Goal: Task Accomplishment & Management: Use online tool/utility

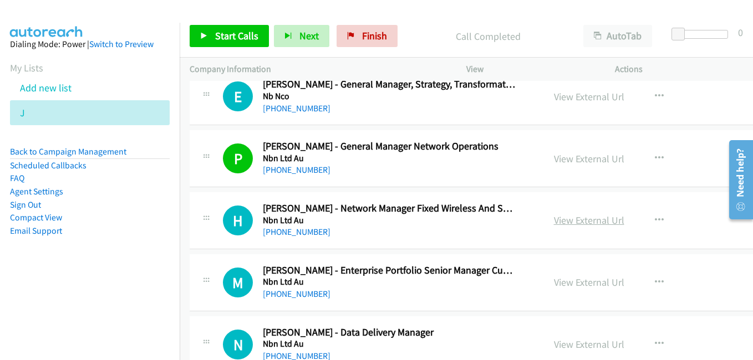
click at [558, 220] on link "View External Url" at bounding box center [589, 220] width 70 height 13
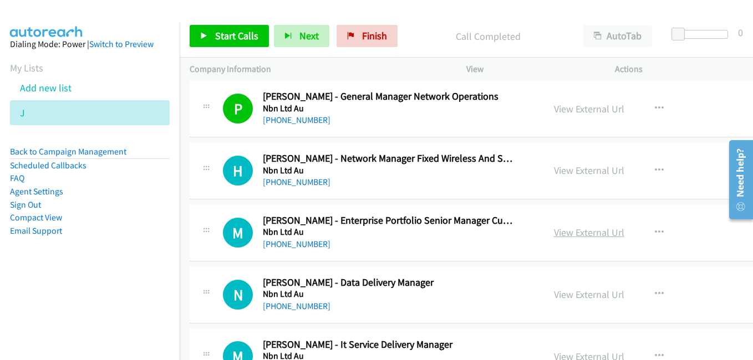
scroll to position [11702, 0]
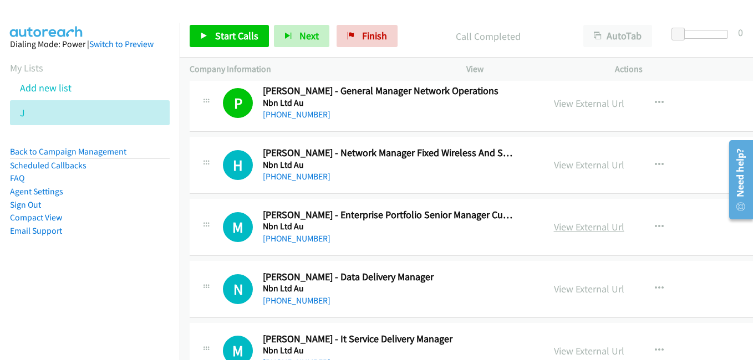
click at [556, 229] on link "View External Url" at bounding box center [589, 227] width 70 height 13
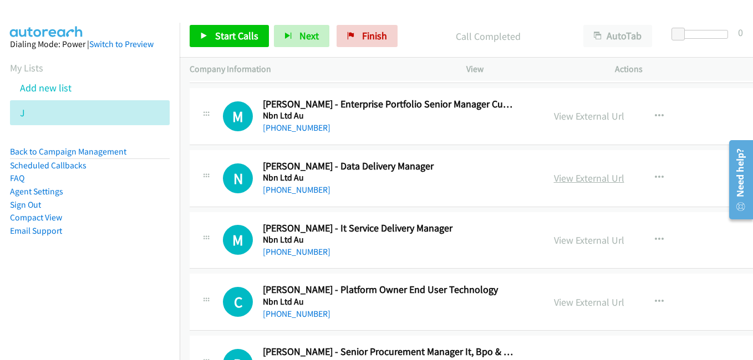
click at [554, 177] on link "View External Url" at bounding box center [589, 178] width 70 height 13
click at [557, 243] on link "View External Url" at bounding box center [589, 240] width 70 height 13
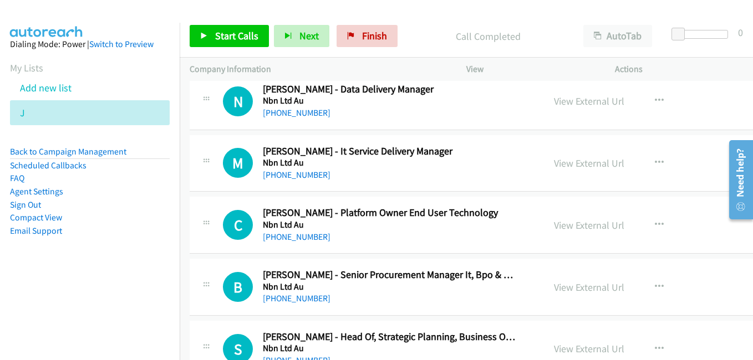
scroll to position [11924, 0]
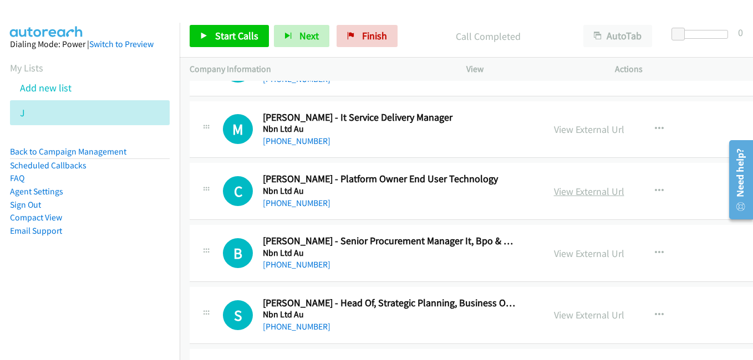
click at [554, 194] on link "View External Url" at bounding box center [589, 191] width 70 height 13
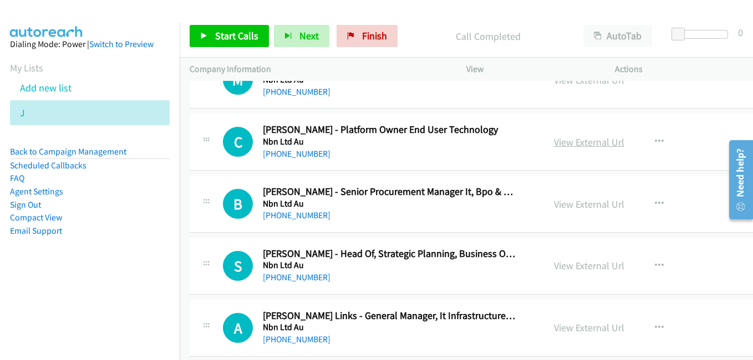
scroll to position [11979, 0]
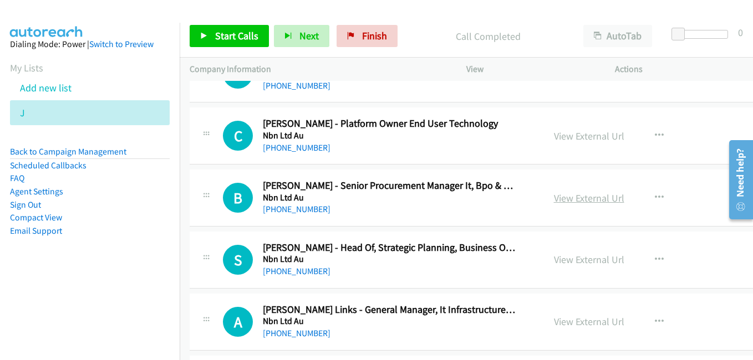
click at [563, 200] on link "View External Url" at bounding box center [589, 198] width 70 height 13
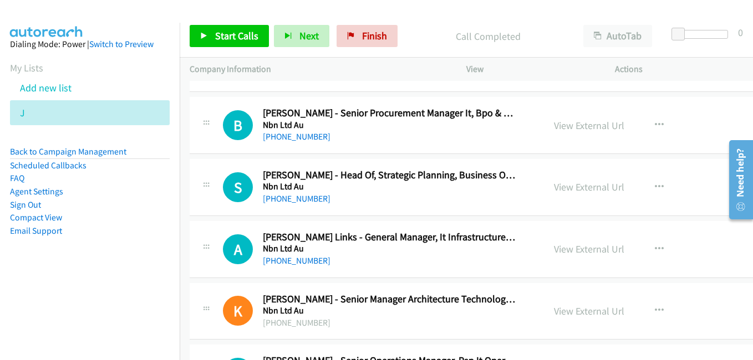
scroll to position [12090, 0]
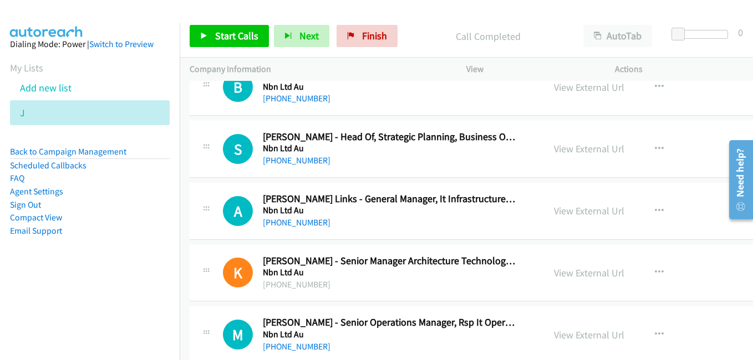
drag, startPoint x: 571, startPoint y: 152, endPoint x: 380, endPoint y: 101, distance: 198.0
click at [571, 152] on link "View External Url" at bounding box center [589, 149] width 70 height 13
click at [560, 209] on link "View External Url" at bounding box center [589, 211] width 70 height 13
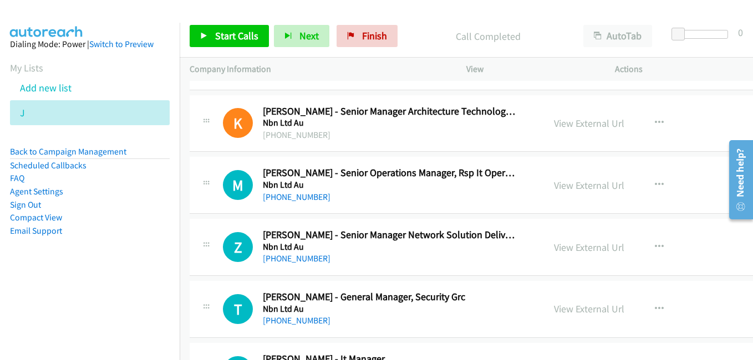
scroll to position [12257, 0]
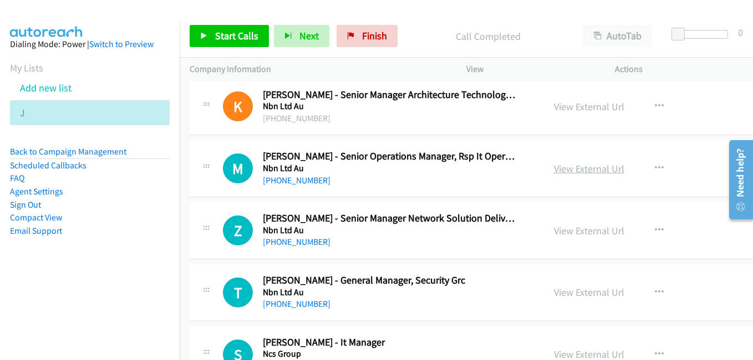
drag, startPoint x: 576, startPoint y: 173, endPoint x: 567, endPoint y: 172, distance: 8.9
click at [576, 173] on link "View External Url" at bounding box center [589, 168] width 70 height 13
drag, startPoint x: 562, startPoint y: 234, endPoint x: 544, endPoint y: 228, distance: 18.8
click at [562, 234] on link "View External Url" at bounding box center [589, 231] width 70 height 13
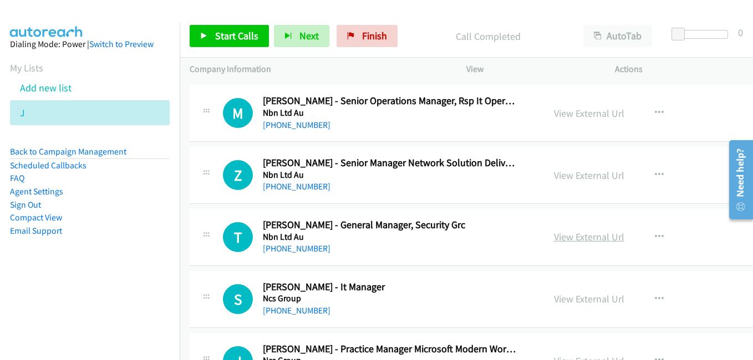
click at [562, 236] on link "View External Url" at bounding box center [589, 237] width 70 height 13
click at [565, 301] on link "View External Url" at bounding box center [589, 299] width 70 height 13
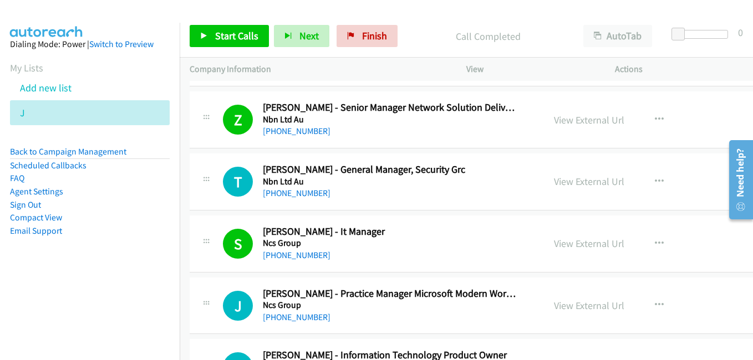
scroll to position [12478, 0]
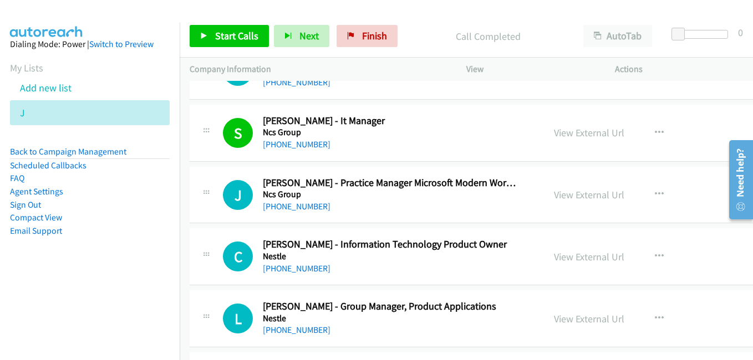
drag, startPoint x: 108, startPoint y: 260, endPoint x: 118, endPoint y: 256, distance: 10.9
click at [108, 260] on aside "Dialing Mode: Power | Switch to Preview My Lists Add new list J Back to Campaig…" at bounding box center [90, 155] width 180 height 265
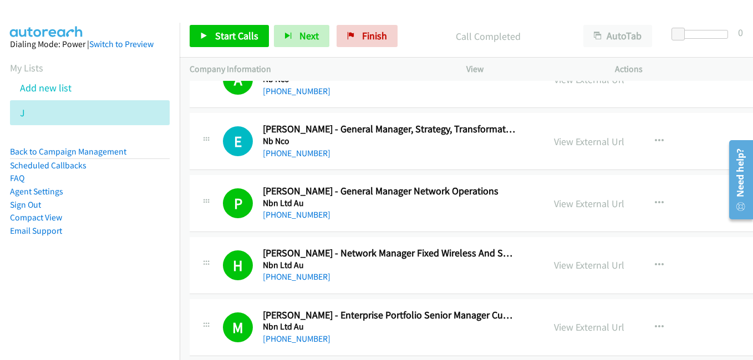
scroll to position [11591, 0]
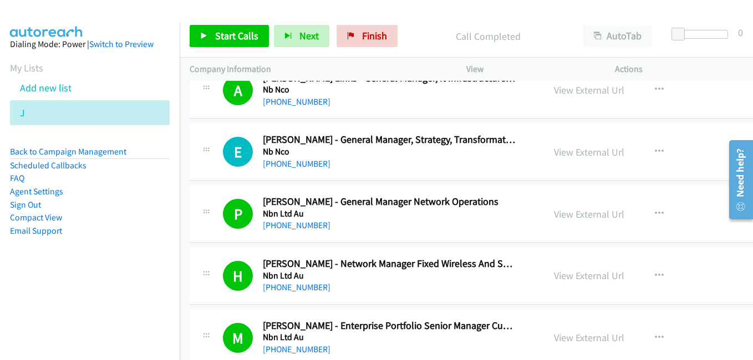
click at [458, 227] on div "[PHONE_NUMBER]" at bounding box center [389, 225] width 253 height 13
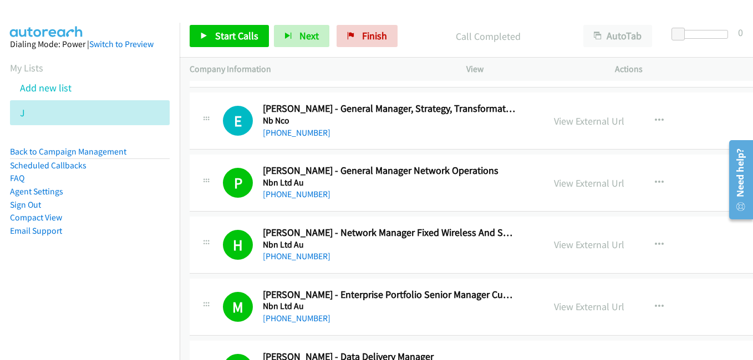
scroll to position [11646, 0]
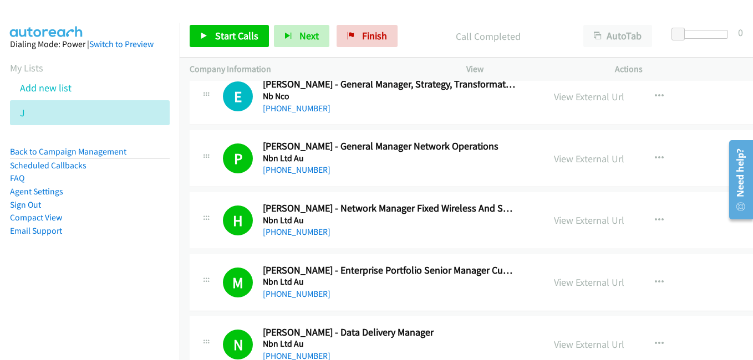
click at [697, 67] on p "Actions" at bounding box center [679, 69] width 129 height 13
click at [676, 61] on div "Actions" at bounding box center [679, 69] width 149 height 23
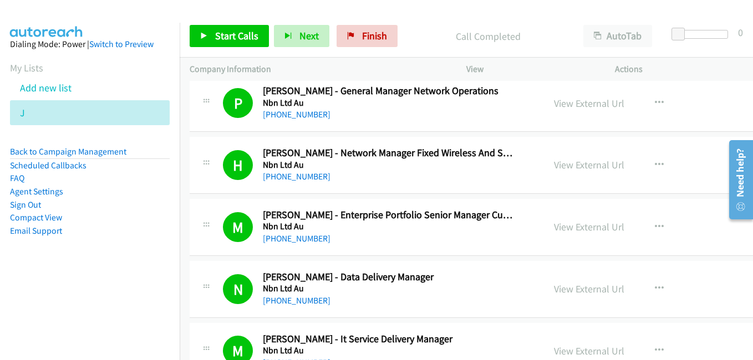
drag, startPoint x: 197, startPoint y: 2, endPoint x: 438, endPoint y: 172, distance: 295.3
click at [438, 172] on div "[PHONE_NUMBER]" at bounding box center [389, 176] width 253 height 13
click at [557, 223] on link "View External Url" at bounding box center [589, 227] width 70 height 13
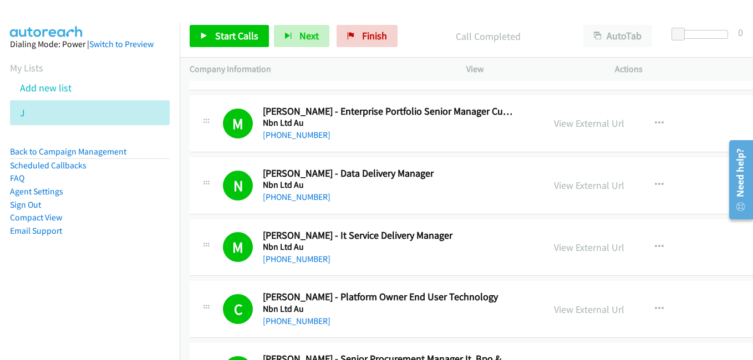
scroll to position [11813, 0]
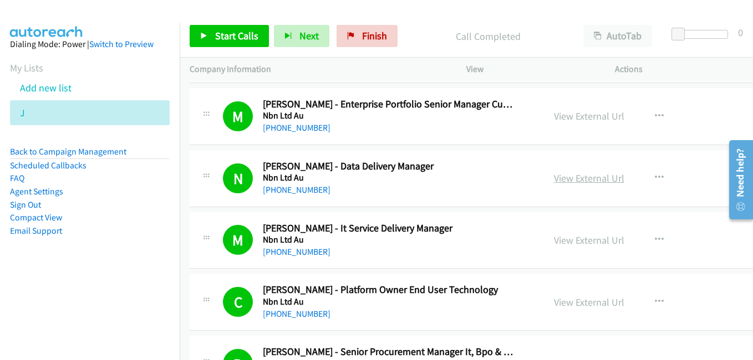
click at [554, 177] on link "View External Url" at bounding box center [589, 178] width 70 height 13
click at [570, 242] on link "View External Url" at bounding box center [589, 240] width 70 height 13
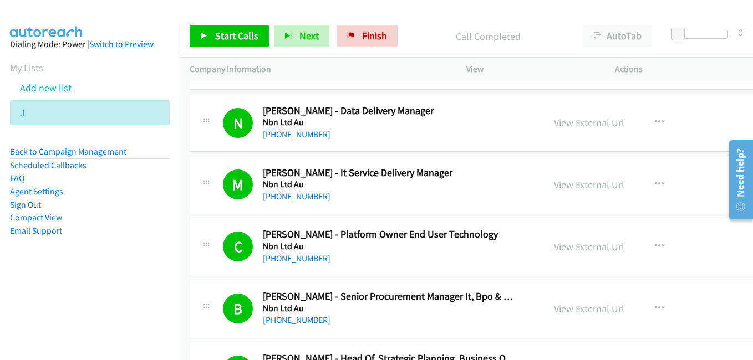
click at [556, 250] on link "View External Url" at bounding box center [589, 247] width 70 height 13
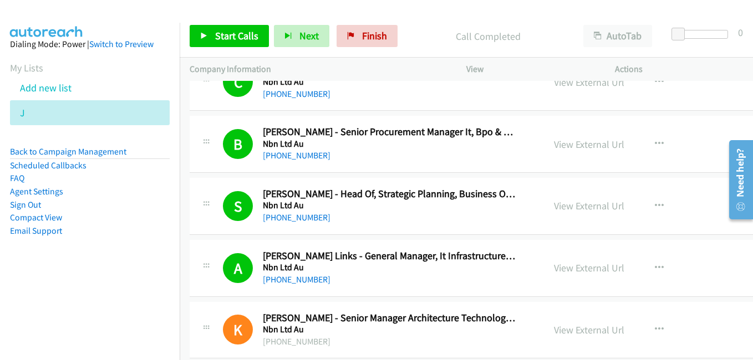
scroll to position [12035, 0]
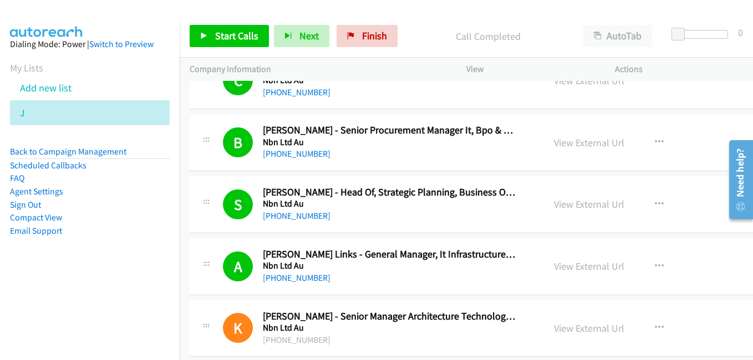
click at [572, 145] on link "View External Url" at bounding box center [589, 142] width 70 height 13
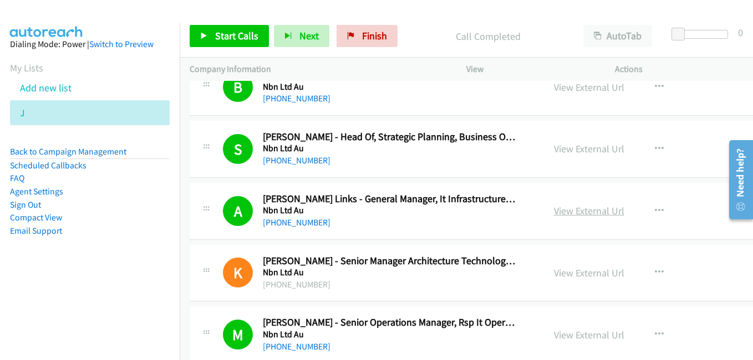
click at [563, 211] on link "View External Url" at bounding box center [589, 211] width 70 height 13
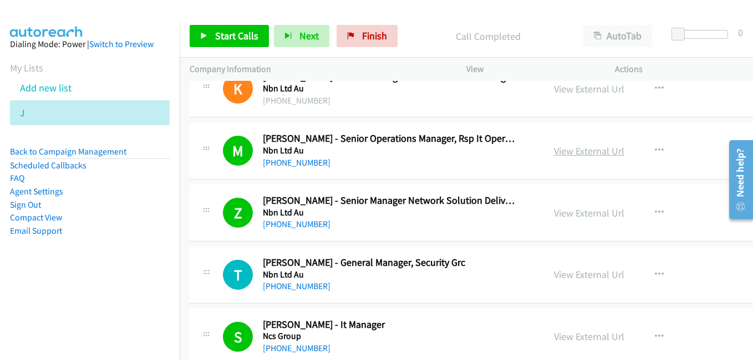
scroll to position [12312, 0]
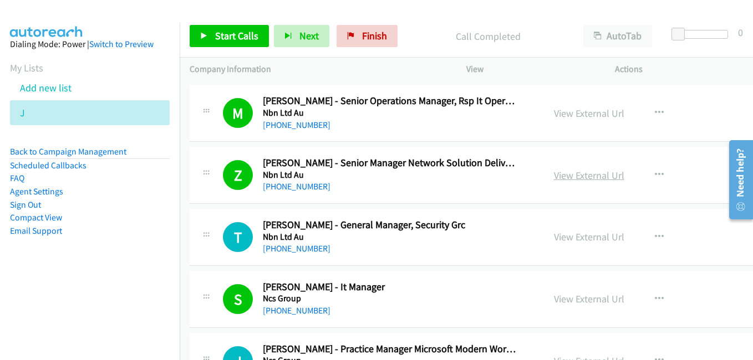
click at [572, 177] on link "View External Url" at bounding box center [589, 175] width 70 height 13
click at [562, 242] on link "View External Url" at bounding box center [589, 237] width 70 height 13
click at [570, 303] on link "View External Url" at bounding box center [589, 299] width 70 height 13
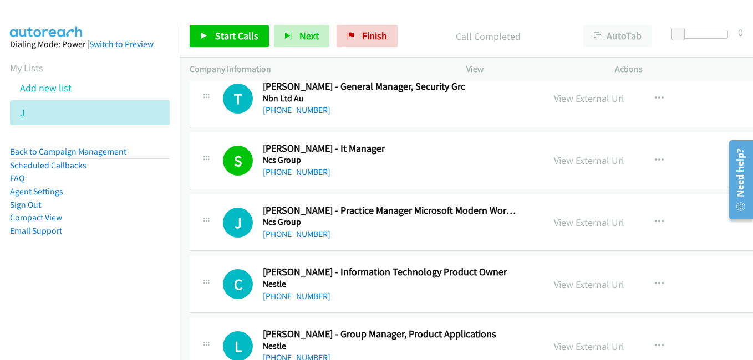
scroll to position [12478, 0]
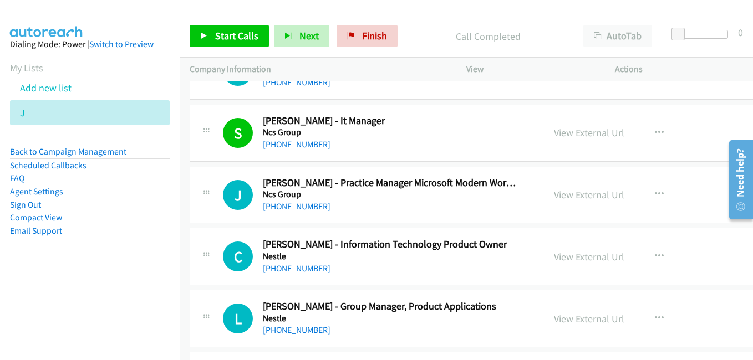
click at [565, 253] on link "View External Url" at bounding box center [589, 257] width 70 height 13
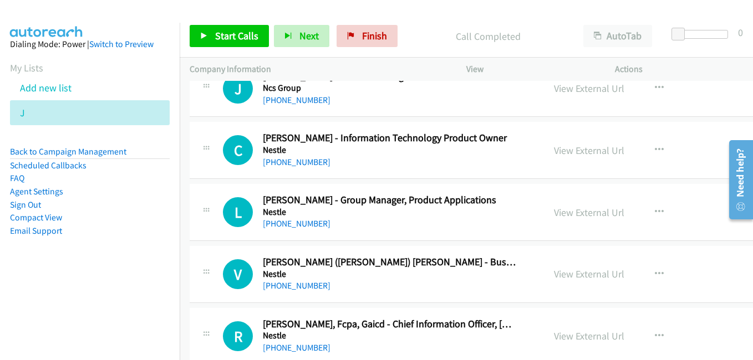
scroll to position [12589, 0]
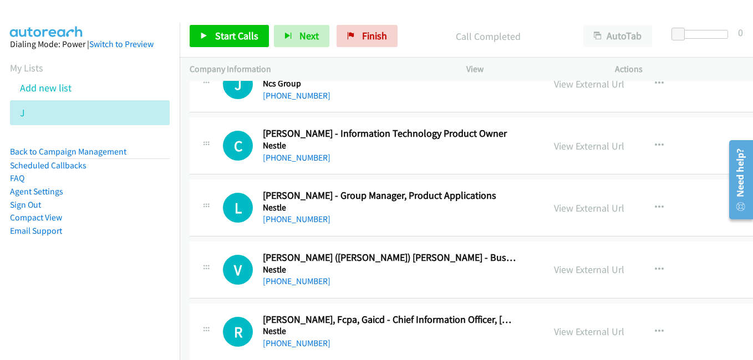
drag, startPoint x: 560, startPoint y: 210, endPoint x: 292, endPoint y: 87, distance: 295.1
click at [560, 210] on link "View External Url" at bounding box center [589, 208] width 70 height 13
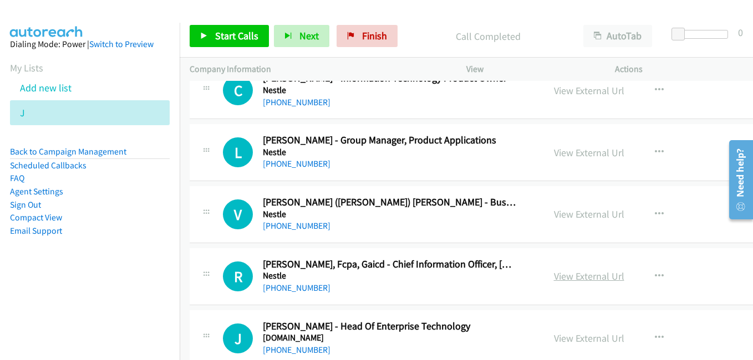
click at [581, 276] on link "View External Url" at bounding box center [589, 276] width 70 height 13
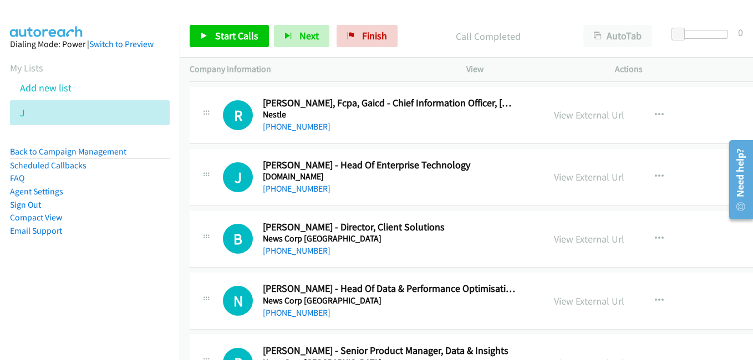
scroll to position [12811, 0]
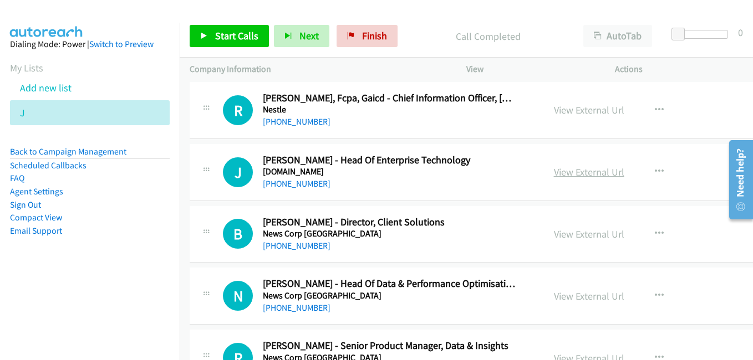
click at [566, 174] on link "View External Url" at bounding box center [589, 172] width 70 height 13
click at [558, 236] on link "View External Url" at bounding box center [589, 234] width 70 height 13
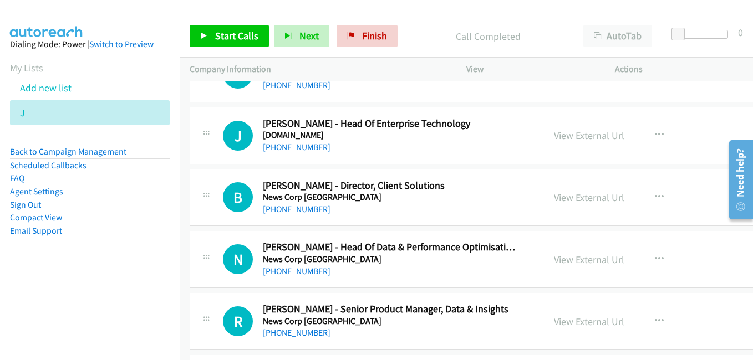
scroll to position [12867, 0]
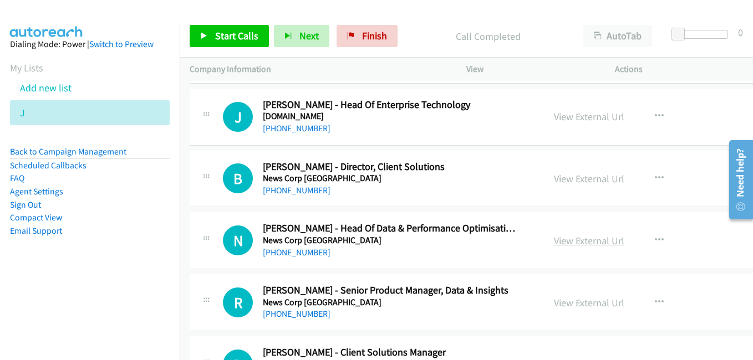
click at [571, 243] on link "View External Url" at bounding box center [589, 241] width 70 height 13
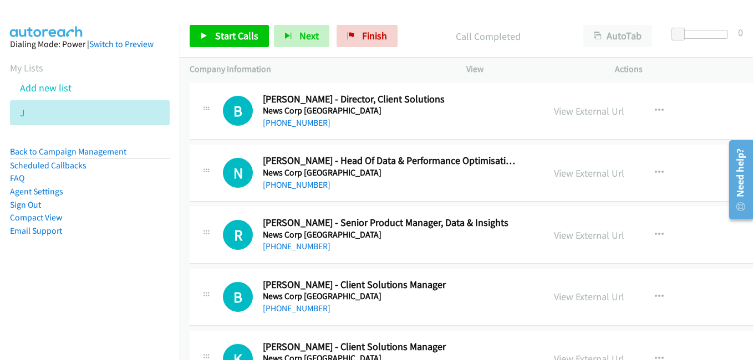
scroll to position [12977, 0]
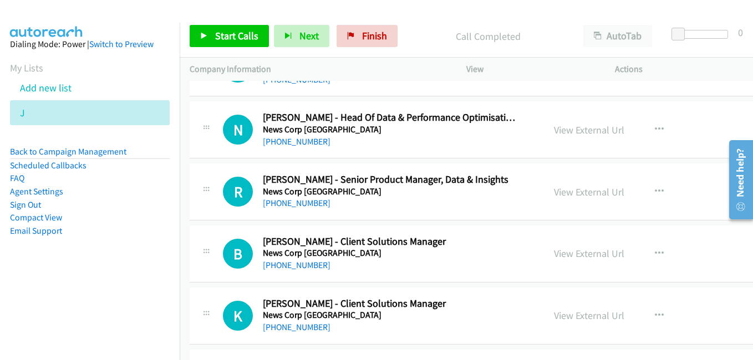
drag, startPoint x: 566, startPoint y: 188, endPoint x: 221, endPoint y: 26, distance: 380.6
click at [566, 188] on link "View External Url" at bounding box center [589, 192] width 70 height 13
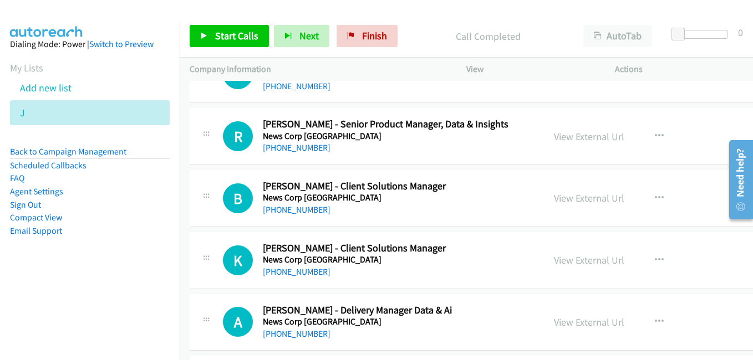
scroll to position [13088, 0]
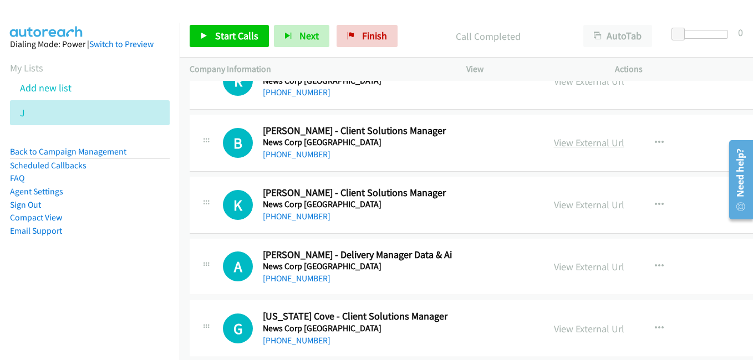
click at [572, 144] on link "View External Url" at bounding box center [589, 142] width 70 height 13
click at [556, 202] on link "View External Url" at bounding box center [589, 205] width 70 height 13
drag, startPoint x: 563, startPoint y: 265, endPoint x: 554, endPoint y: 261, distance: 9.7
click at [563, 265] on link "View External Url" at bounding box center [589, 267] width 70 height 13
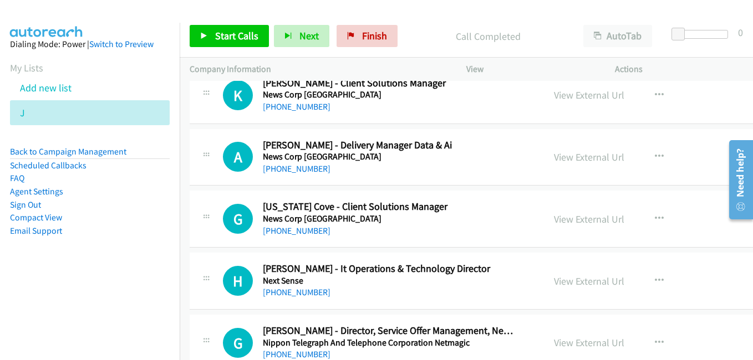
scroll to position [13199, 0]
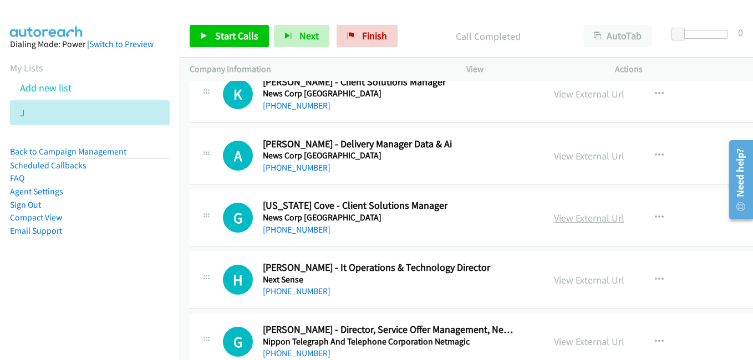
click at [560, 220] on link "View External Url" at bounding box center [589, 218] width 70 height 13
click at [559, 282] on link "View External Url" at bounding box center [589, 280] width 70 height 13
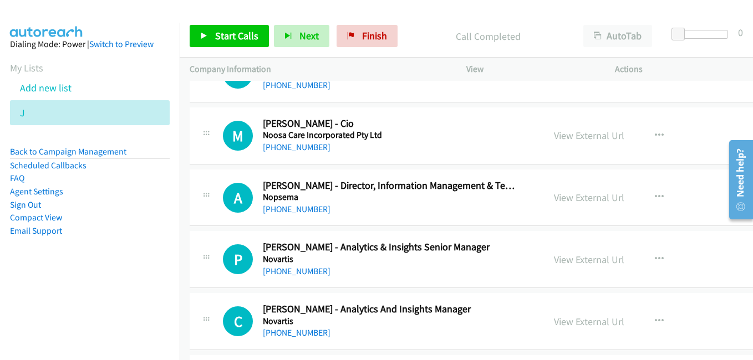
scroll to position [13477, 0]
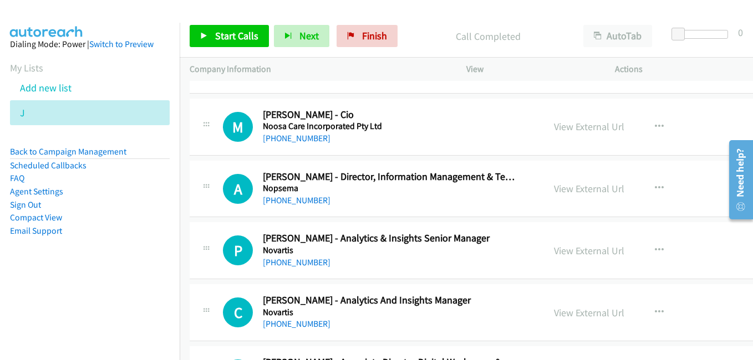
drag, startPoint x: 560, startPoint y: 192, endPoint x: 185, endPoint y: 12, distance: 416.7
click at [560, 192] on link "View External Url" at bounding box center [589, 188] width 70 height 13
click at [576, 250] on link "View External Url" at bounding box center [589, 251] width 70 height 13
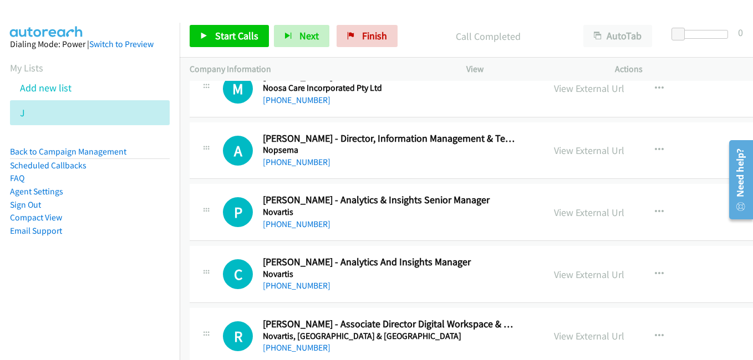
scroll to position [13588, 0]
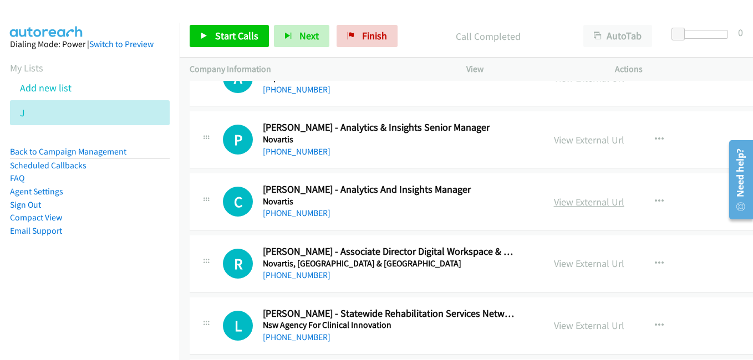
click at [573, 202] on link "View External Url" at bounding box center [589, 202] width 70 height 13
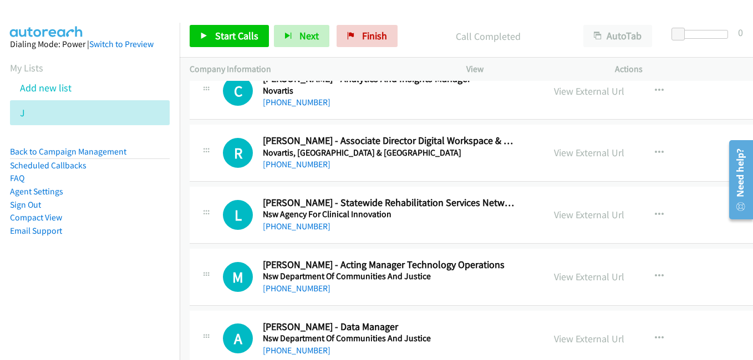
scroll to position [13754, 0]
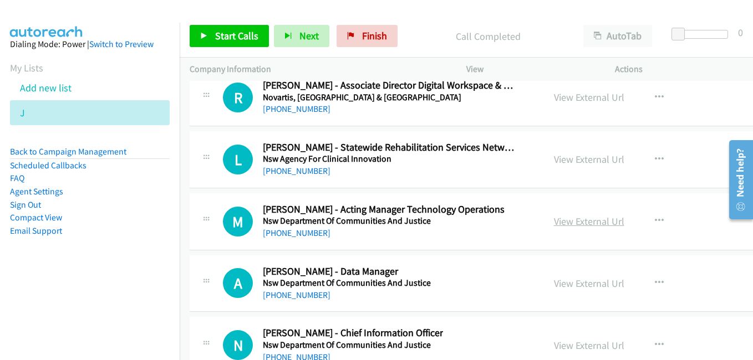
click at [559, 220] on link "View External Url" at bounding box center [589, 221] width 70 height 13
drag, startPoint x: 561, startPoint y: 289, endPoint x: 224, endPoint y: 77, distance: 398.7
click at [561, 289] on link "View External Url" at bounding box center [589, 283] width 70 height 13
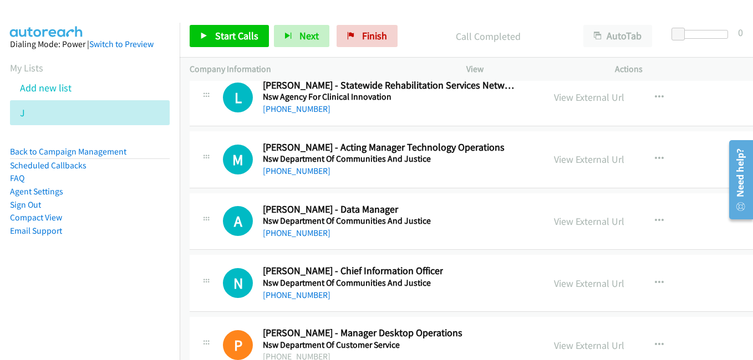
scroll to position [13865, 0]
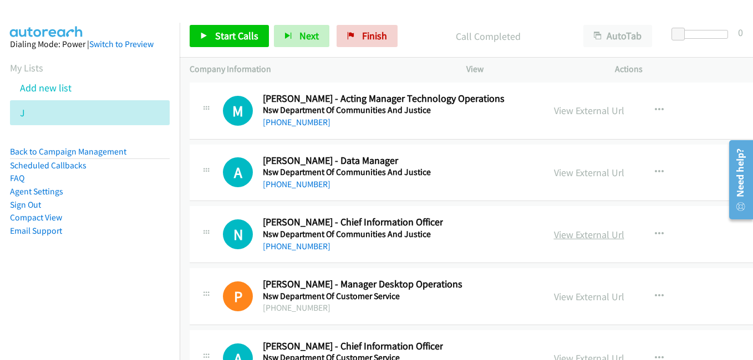
click at [572, 237] on link "View External Url" at bounding box center [589, 234] width 70 height 13
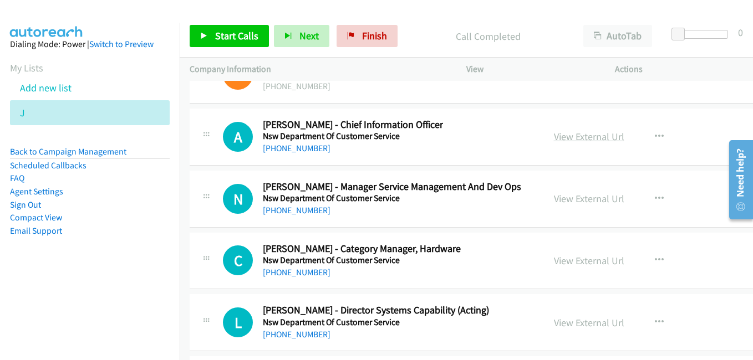
click at [555, 135] on link "View External Url" at bounding box center [589, 136] width 70 height 13
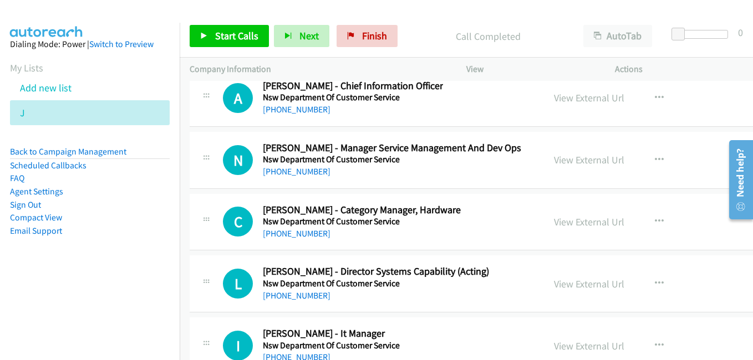
scroll to position [14142, 0]
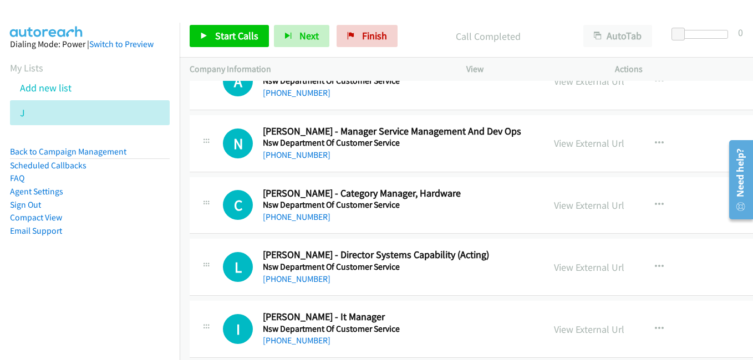
drag, startPoint x: 554, startPoint y: 202, endPoint x: 651, endPoint y: 242, distance: 104.2
click at [554, 202] on link "View External Url" at bounding box center [589, 205] width 70 height 13
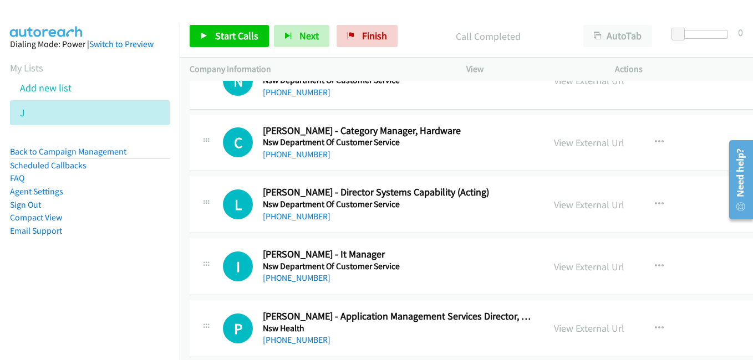
scroll to position [14253, 0]
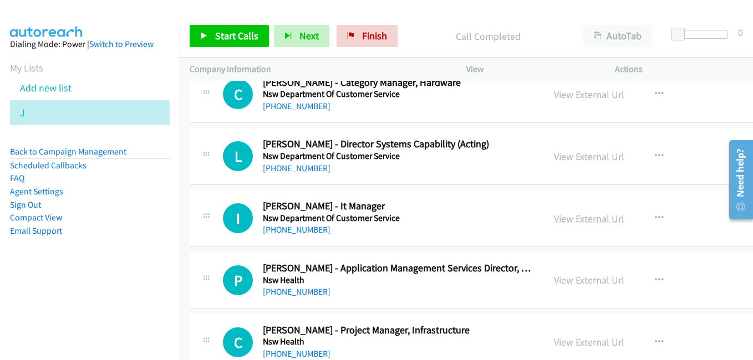
click at [555, 217] on link "View External Url" at bounding box center [589, 218] width 70 height 13
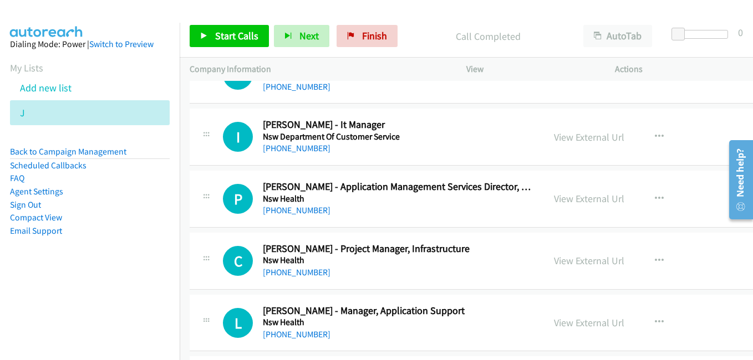
scroll to position [14364, 0]
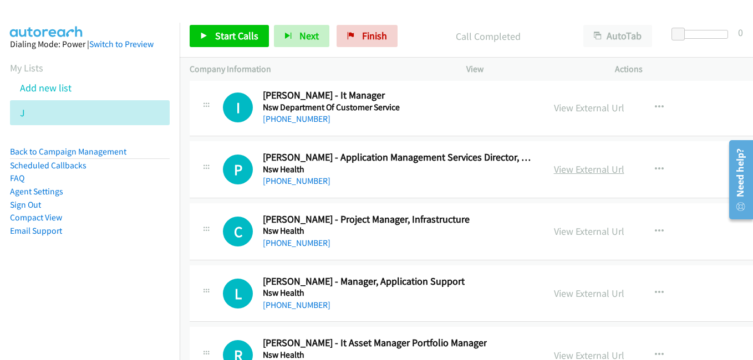
click at [571, 174] on link "View External Url" at bounding box center [589, 169] width 70 height 13
click at [565, 236] on link "View External Url" at bounding box center [589, 231] width 70 height 13
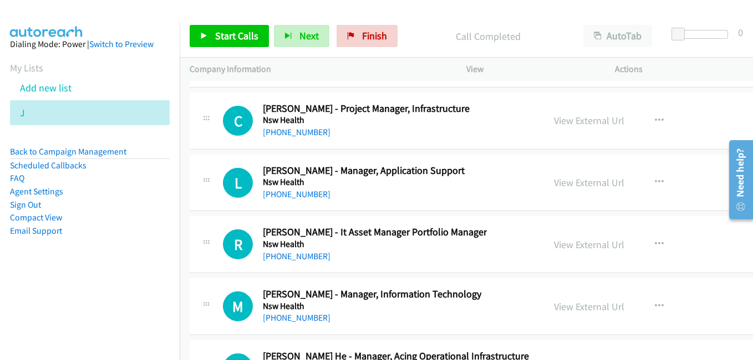
drag, startPoint x: 560, startPoint y: 182, endPoint x: 594, endPoint y: 191, distance: 34.8
click at [560, 182] on link "View External Url" at bounding box center [589, 182] width 70 height 13
click at [554, 247] on link "View External Url" at bounding box center [589, 244] width 70 height 13
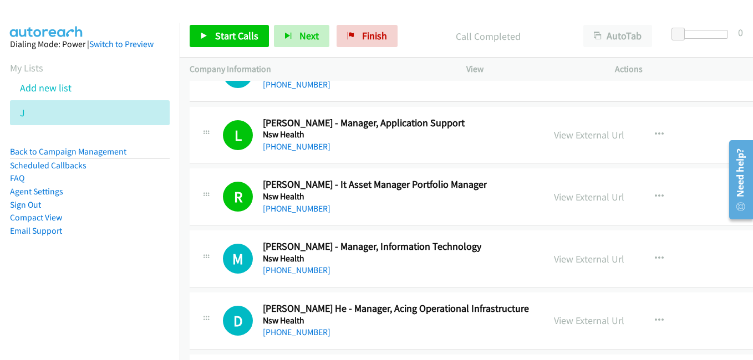
scroll to position [14586, 0]
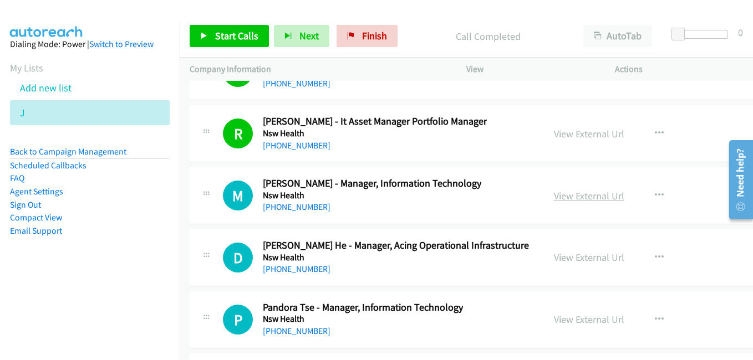
click at [561, 199] on link "View External Url" at bounding box center [589, 196] width 70 height 13
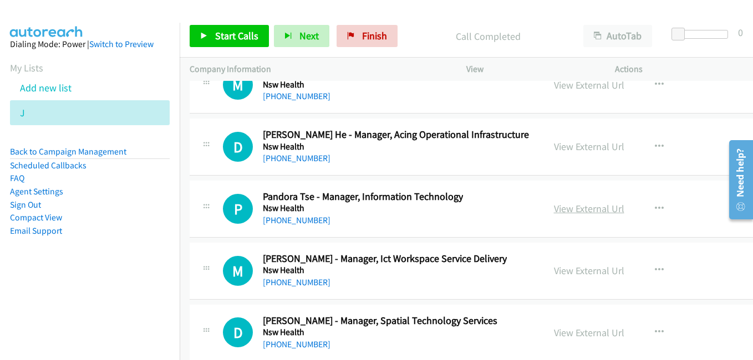
click at [556, 211] on link "View External Url" at bounding box center [589, 208] width 70 height 13
